Goal: Task Accomplishment & Management: Manage account settings

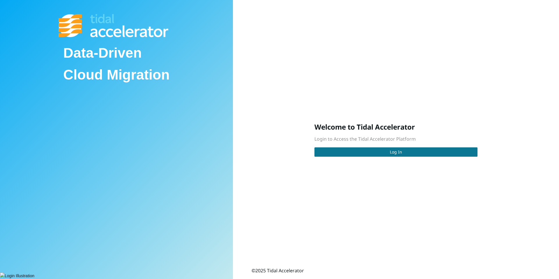
click at [426, 156] on button "Log In" at bounding box center [395, 151] width 163 height 9
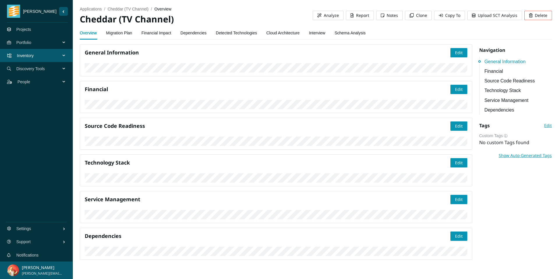
click at [68, 57] on div "Inventory" at bounding box center [36, 55] width 73 height 13
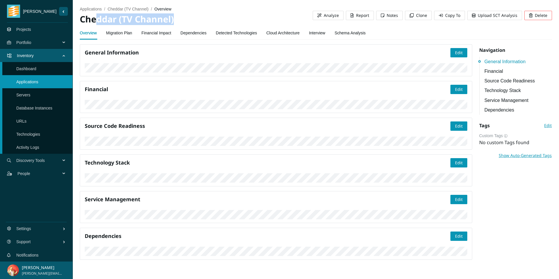
drag, startPoint x: 95, startPoint y: 22, endPoint x: 223, endPoint y: 23, distance: 128.4
click at [223, 23] on h2 "Cheddar (TV Channel)" at bounding box center [196, 19] width 233 height 12
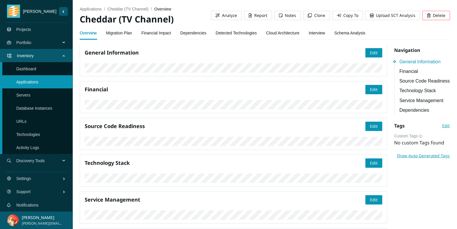
click at [231, 16] on span "Analyze" at bounding box center [229, 15] width 15 height 6
click at [234, 36] on link "Detected Technologies" at bounding box center [236, 33] width 41 height 12
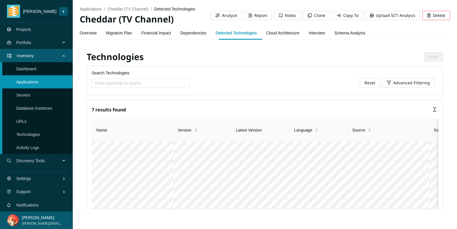
click at [91, 32] on link "Overview" at bounding box center [88, 33] width 17 height 12
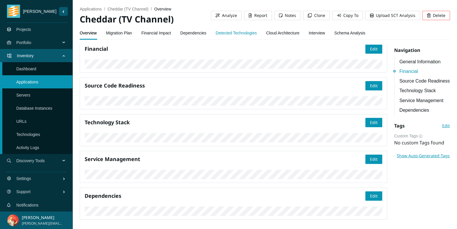
scroll to position [161, 0]
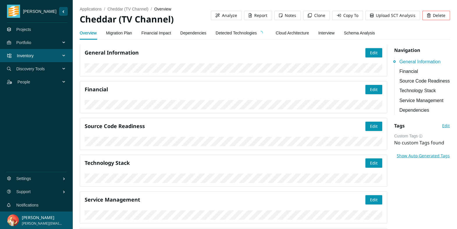
click at [247, 35] on link "Detected Technologies" at bounding box center [241, 33] width 51 height 12
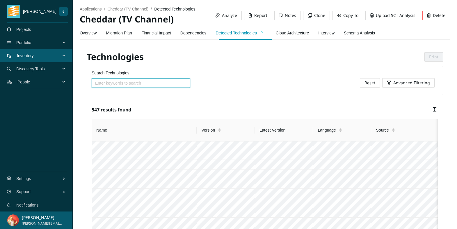
scroll to position [740, 0]
click at [84, 36] on link "Overview" at bounding box center [88, 33] width 17 height 12
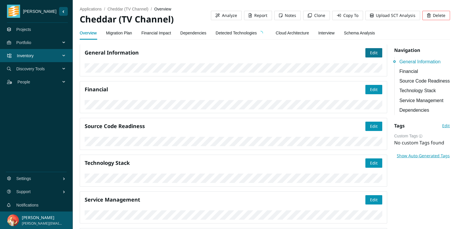
click at [376, 51] on span "Edit" at bounding box center [374, 52] width 8 height 6
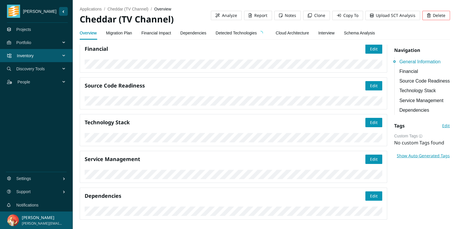
scroll to position [95, 0]
click at [259, 13] on span "Report" at bounding box center [260, 15] width 13 height 6
click at [243, 32] on link "Detected Technologies" at bounding box center [241, 33] width 51 height 12
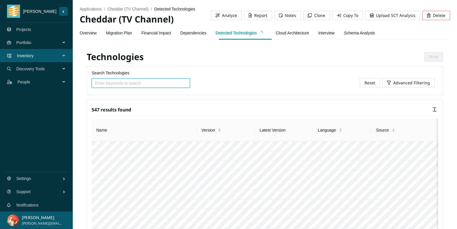
click at [100, 29] on div "Overview Migration Plan Financial Impact Dependencies Detected Technologies Clo…" at bounding box center [228, 32] width 296 height 13
click at [94, 32] on link "Overview" at bounding box center [88, 33] width 17 height 12
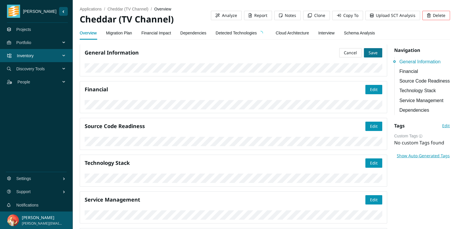
click at [374, 55] on span "Save" at bounding box center [373, 52] width 9 height 6
